Goal: Check status: Check status

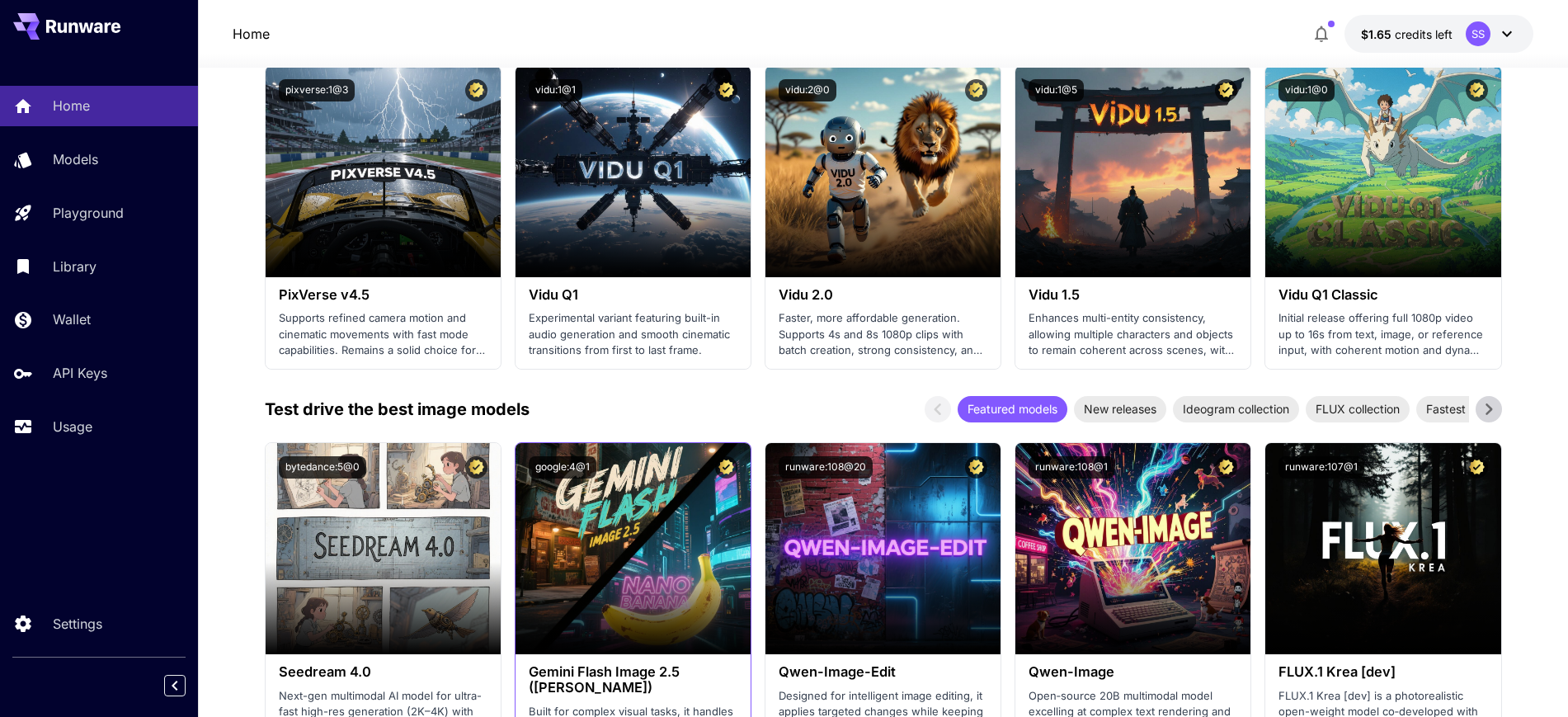
scroll to position [1650, 0]
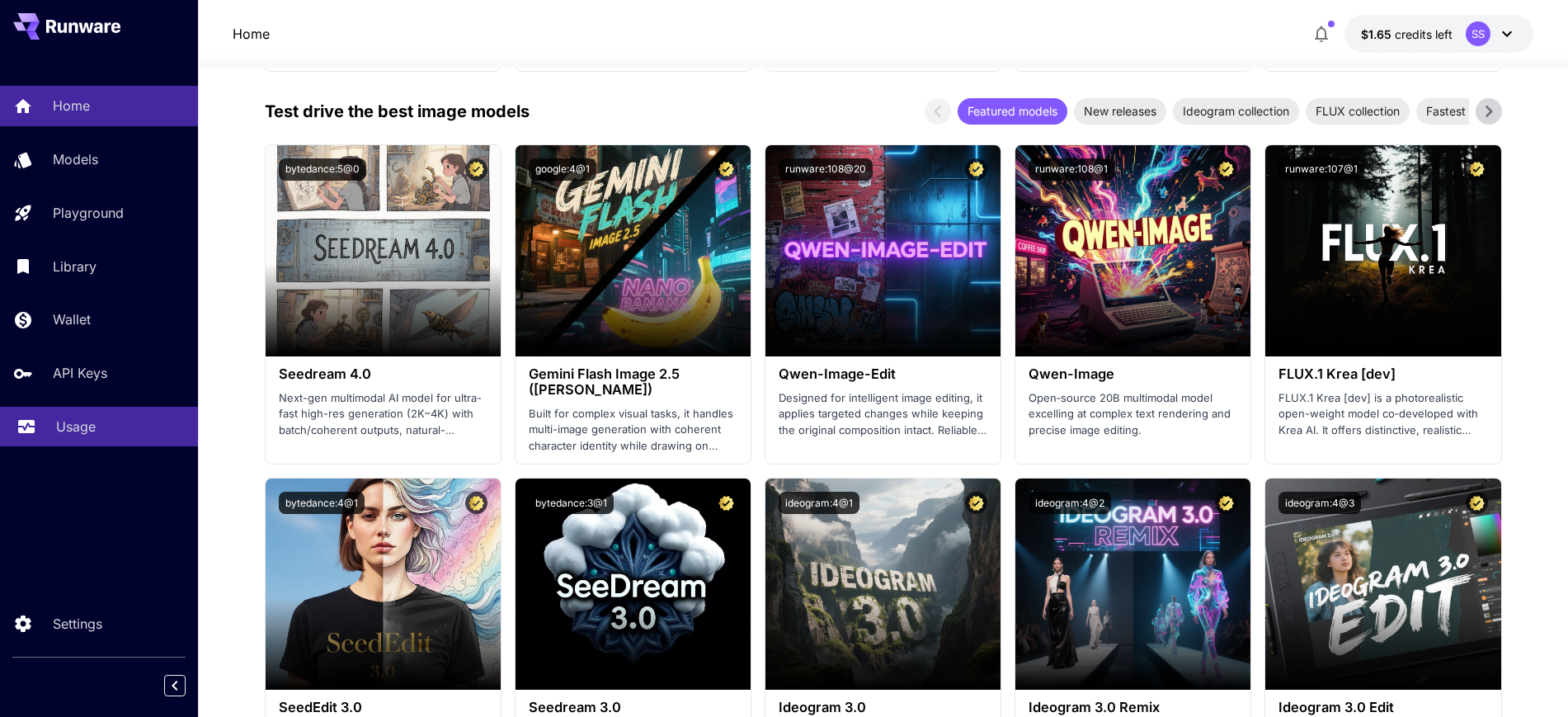
click at [32, 424] on icon at bounding box center [27, 422] width 20 height 20
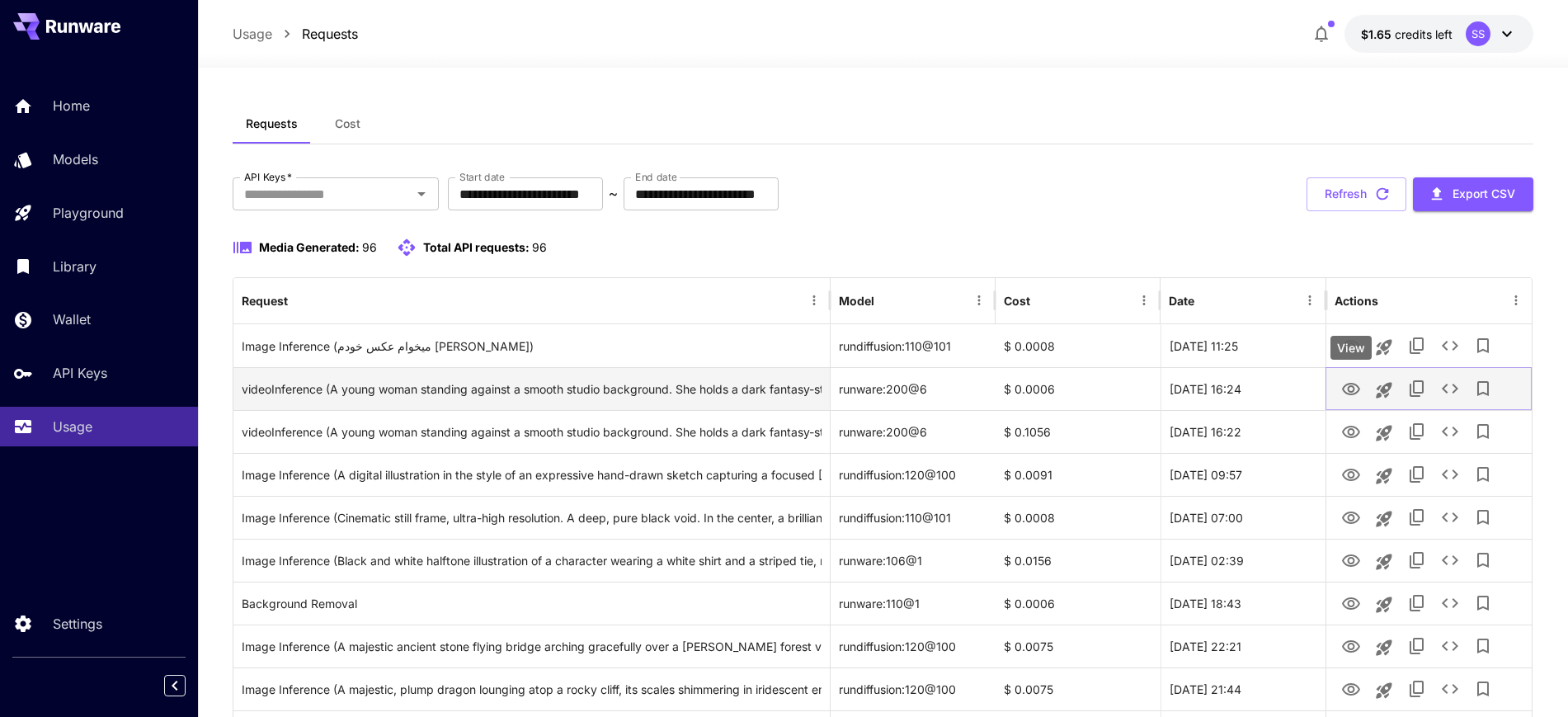
click at [1349, 386] on icon "View" at bounding box center [1351, 389] width 18 height 13
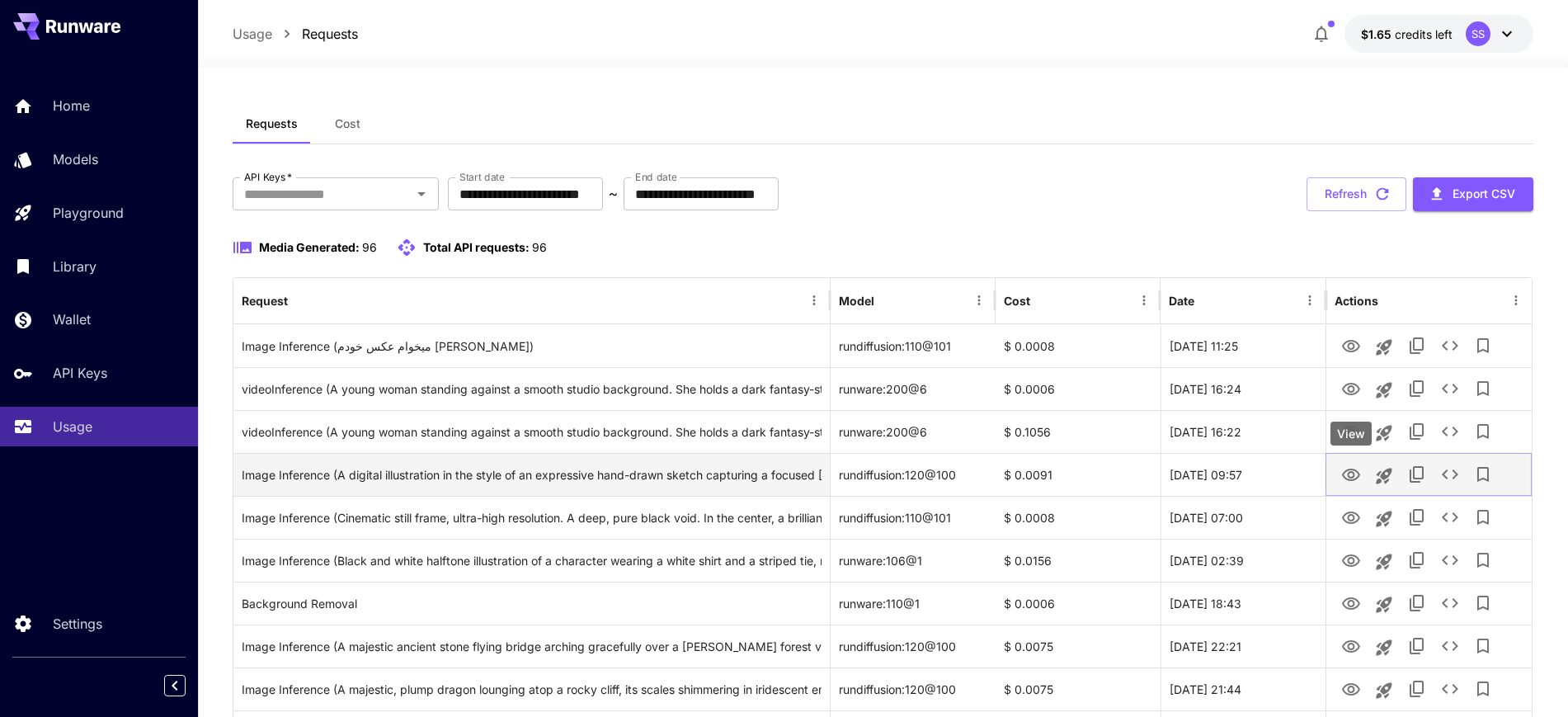
click at [1350, 478] on icon "View" at bounding box center [1351, 475] width 20 height 20
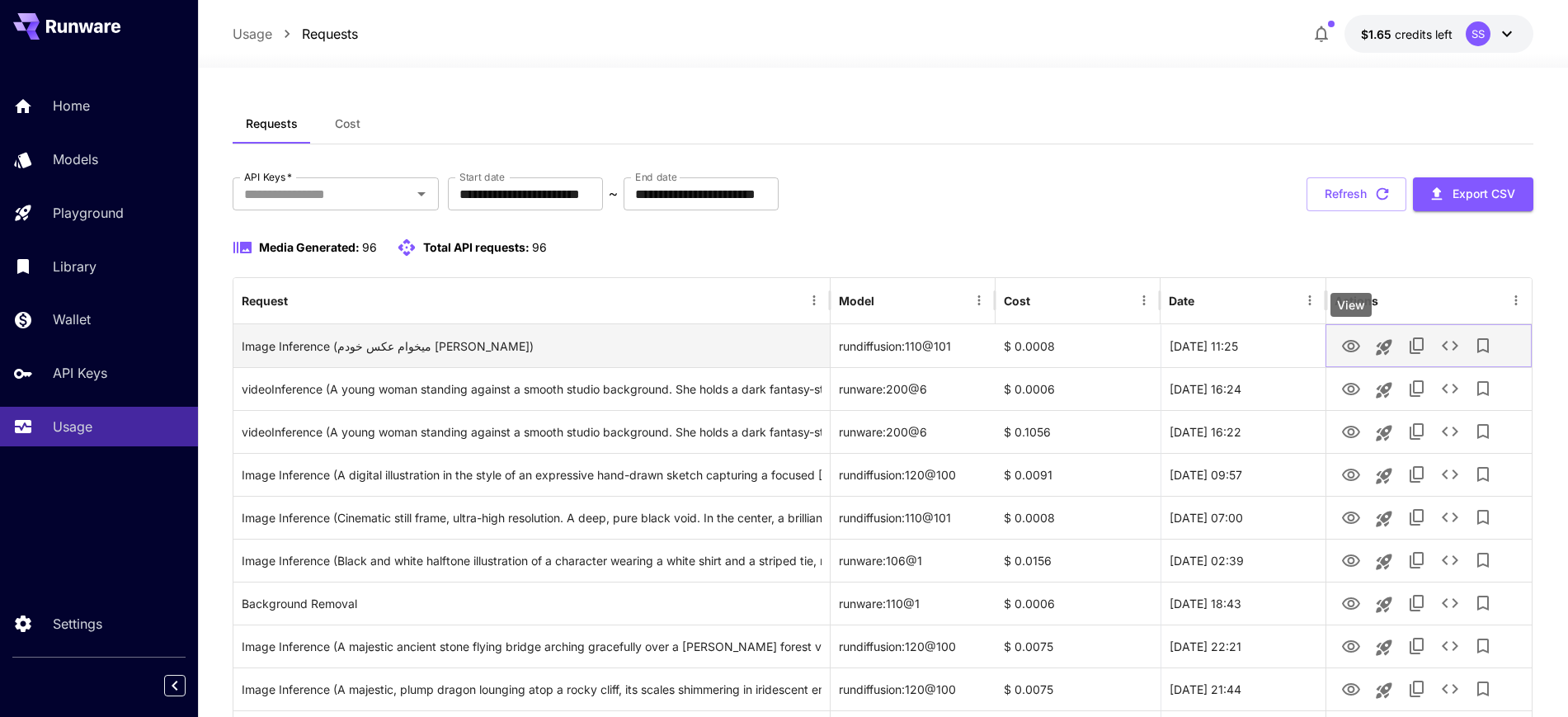
click at [1348, 347] on icon "View" at bounding box center [1351, 347] width 20 height 20
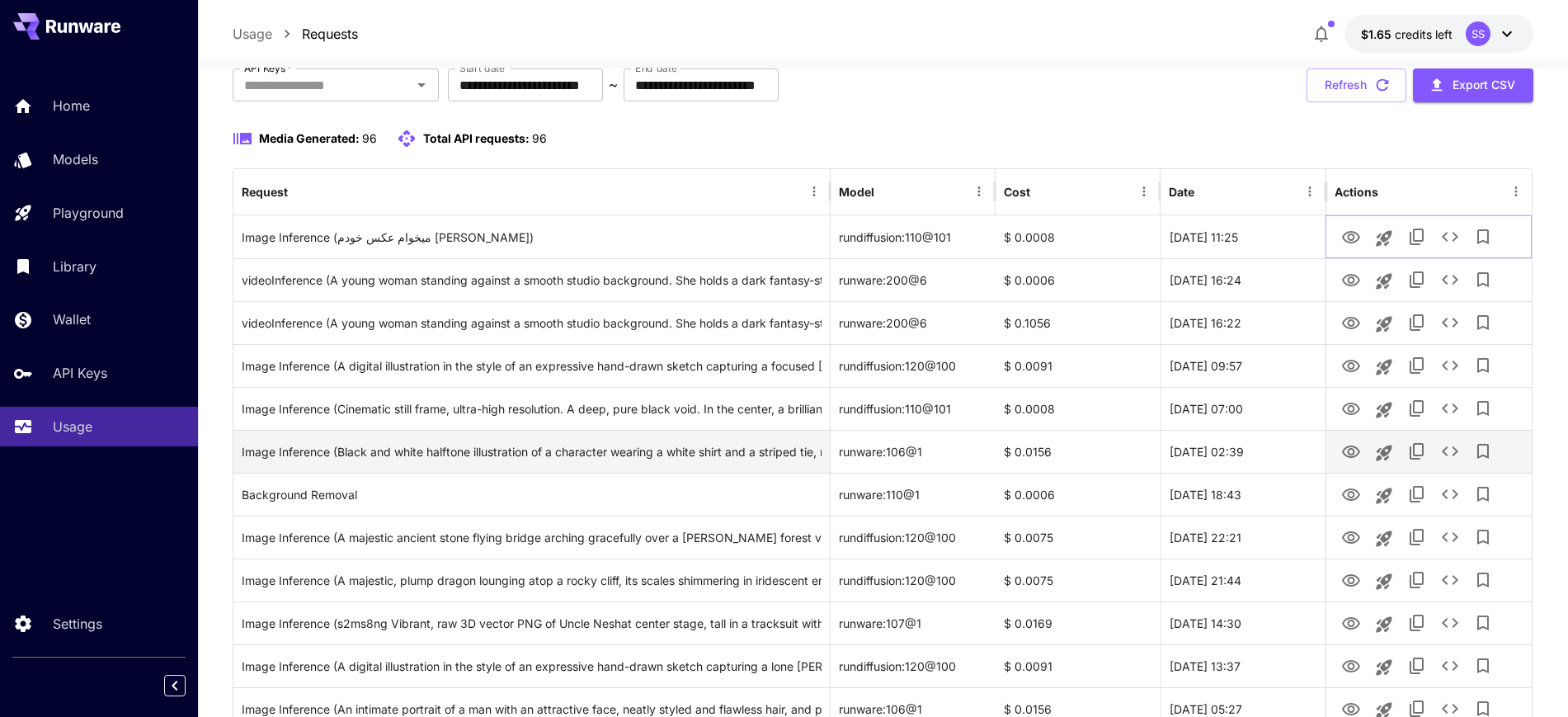
scroll to position [309, 0]
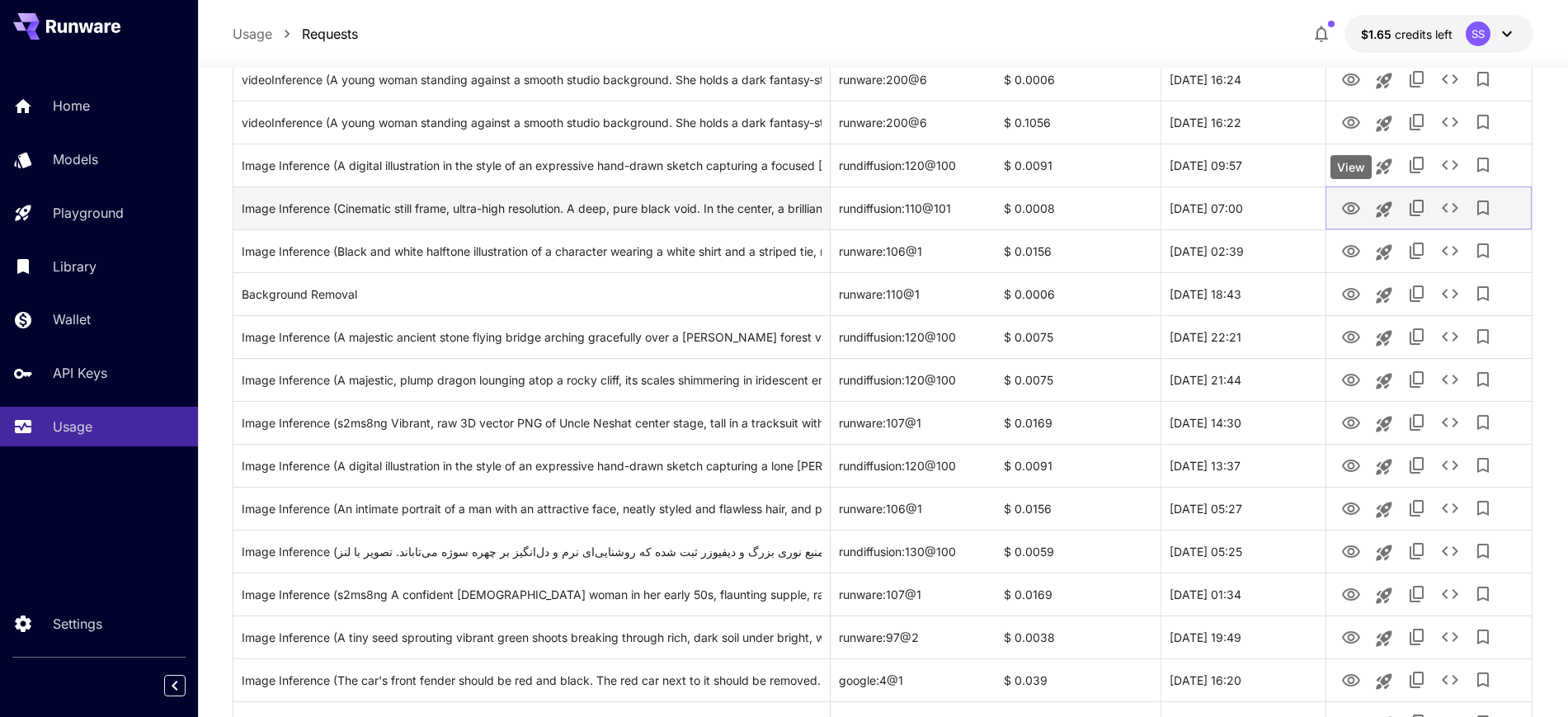
click at [1342, 212] on icon "View" at bounding box center [1351, 208] width 20 height 20
